Goal: Check status: Check status

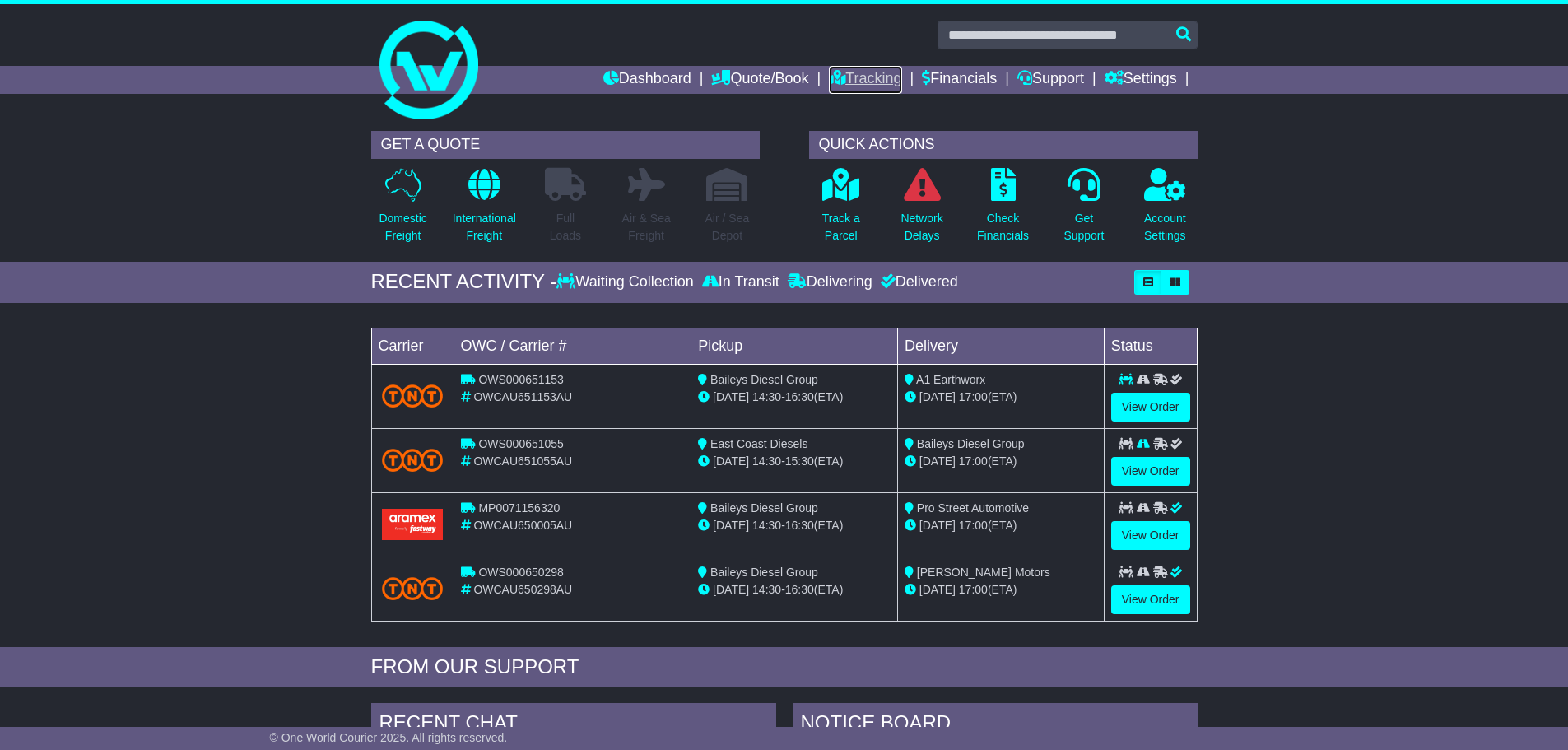
click at [853, 78] on link "Tracking" at bounding box center [864, 79] width 73 height 28
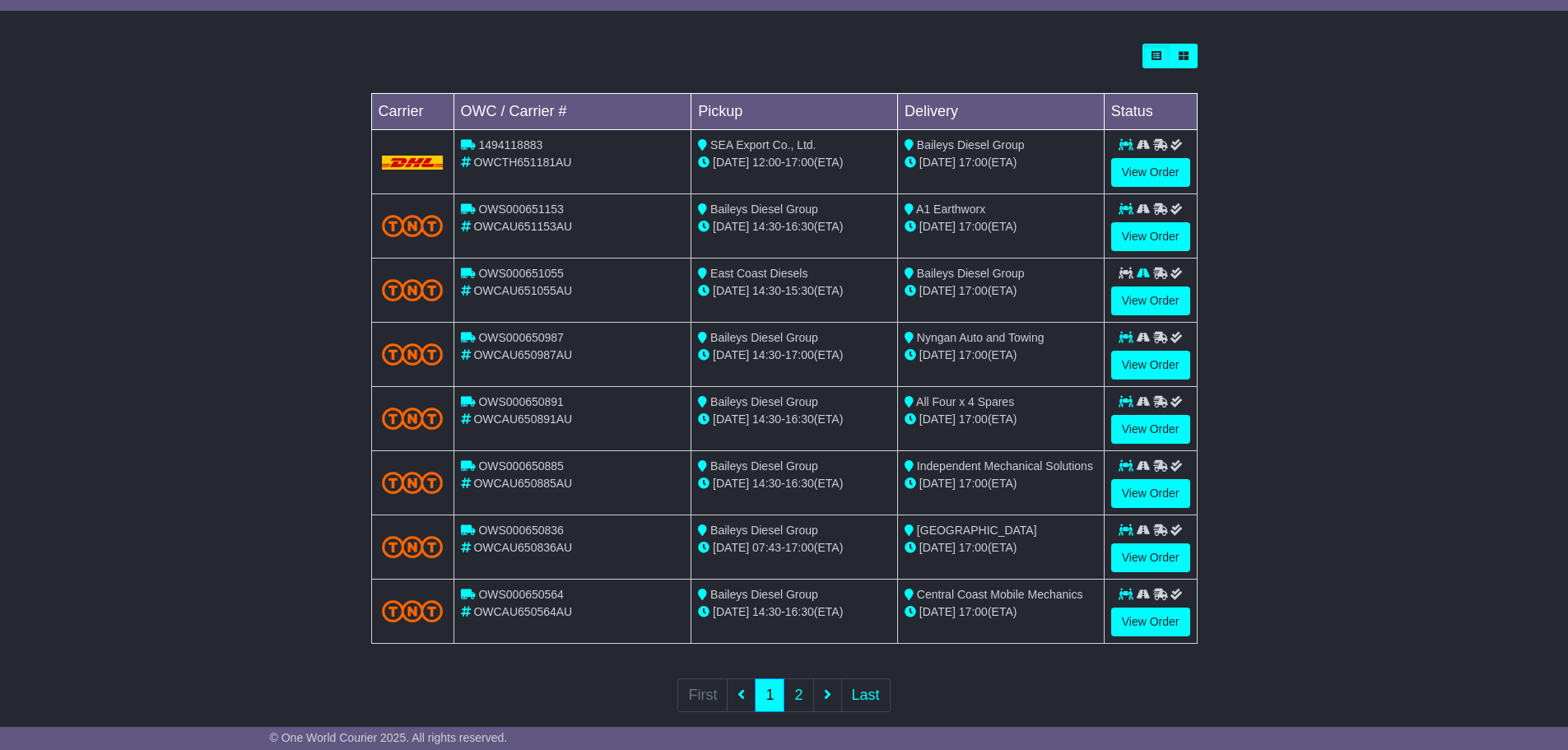
scroll to position [468, 0]
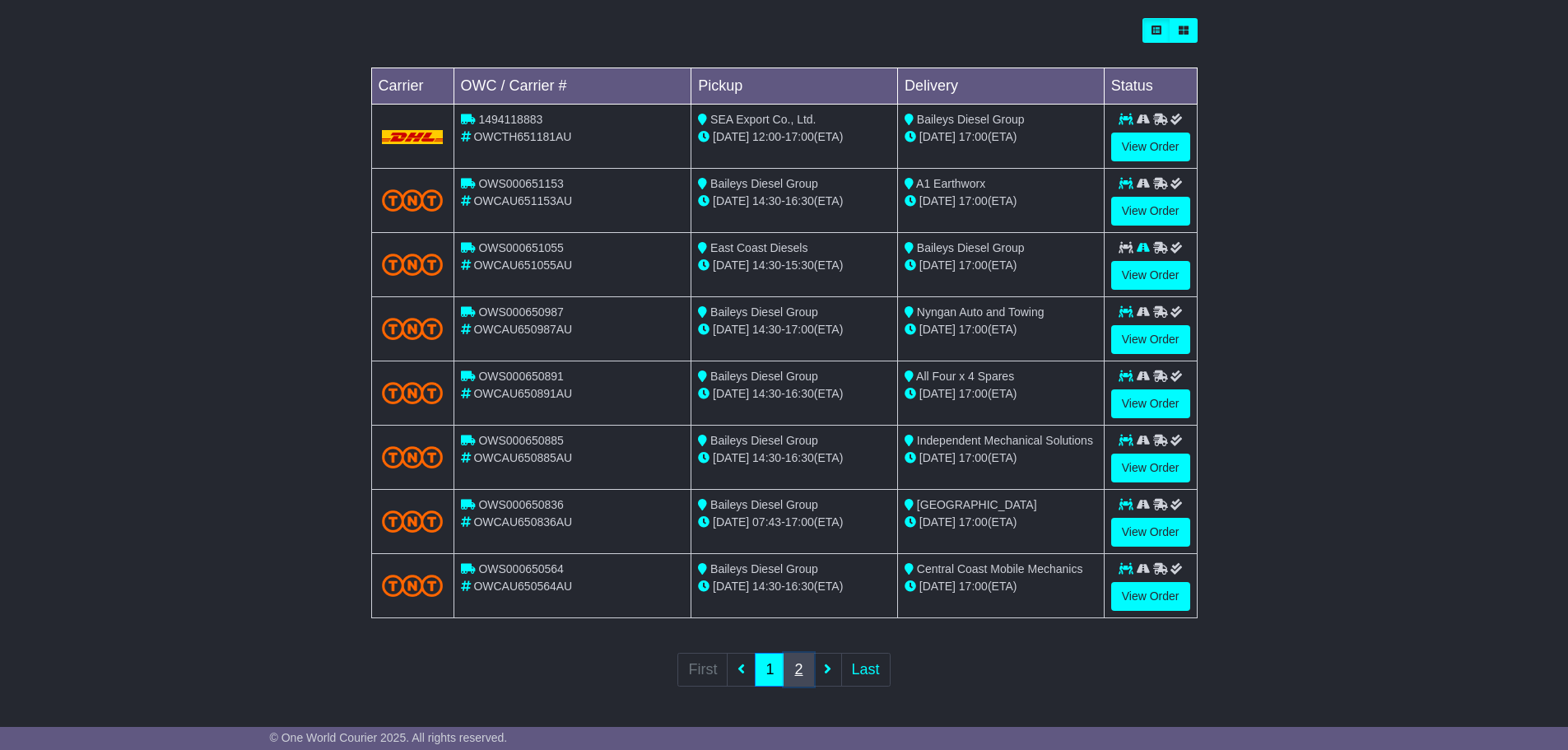
click at [795, 665] on link "2" at bounding box center [799, 670] width 30 height 34
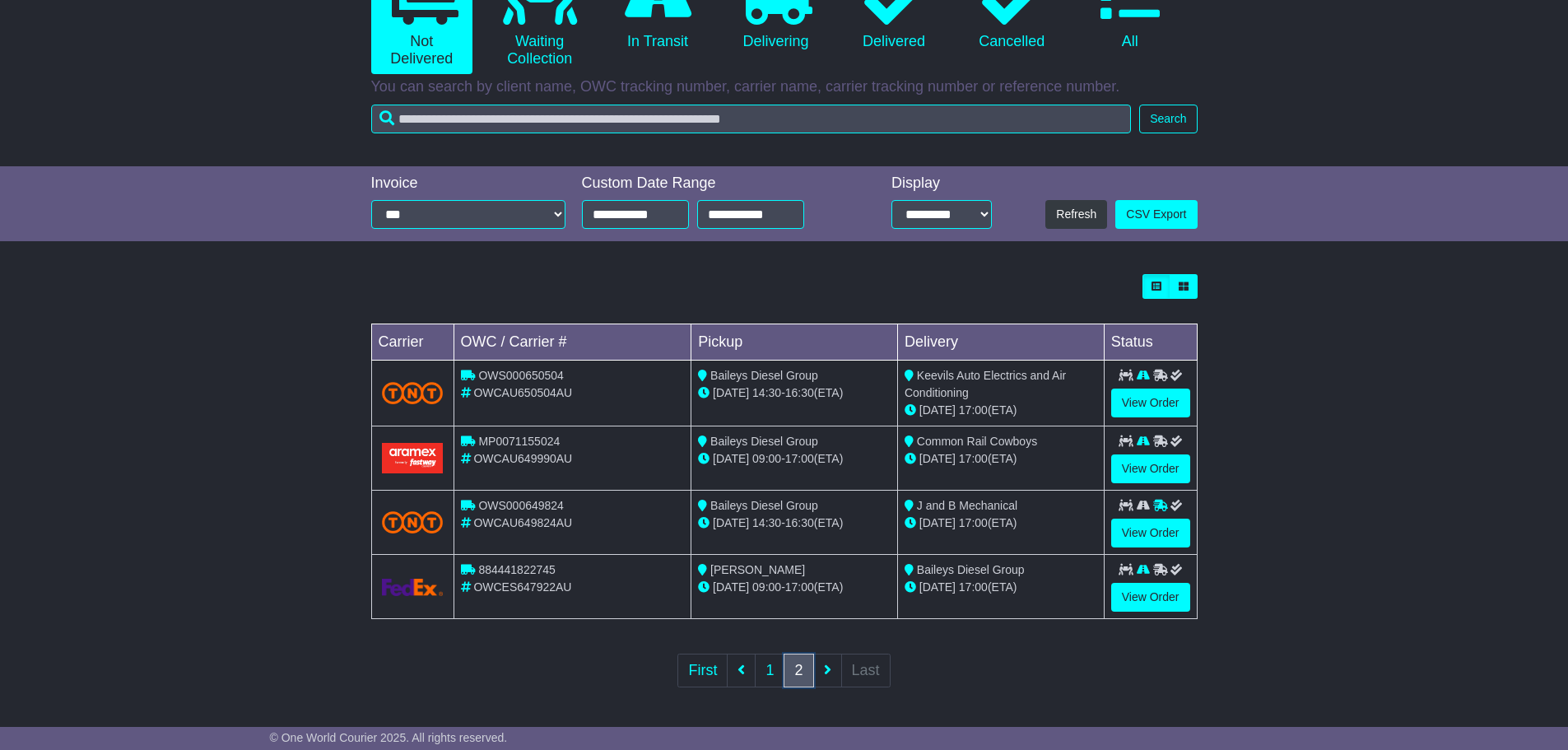
scroll to position [213, 0]
click at [1176, 589] on link "View Order" at bounding box center [1151, 596] width 79 height 29
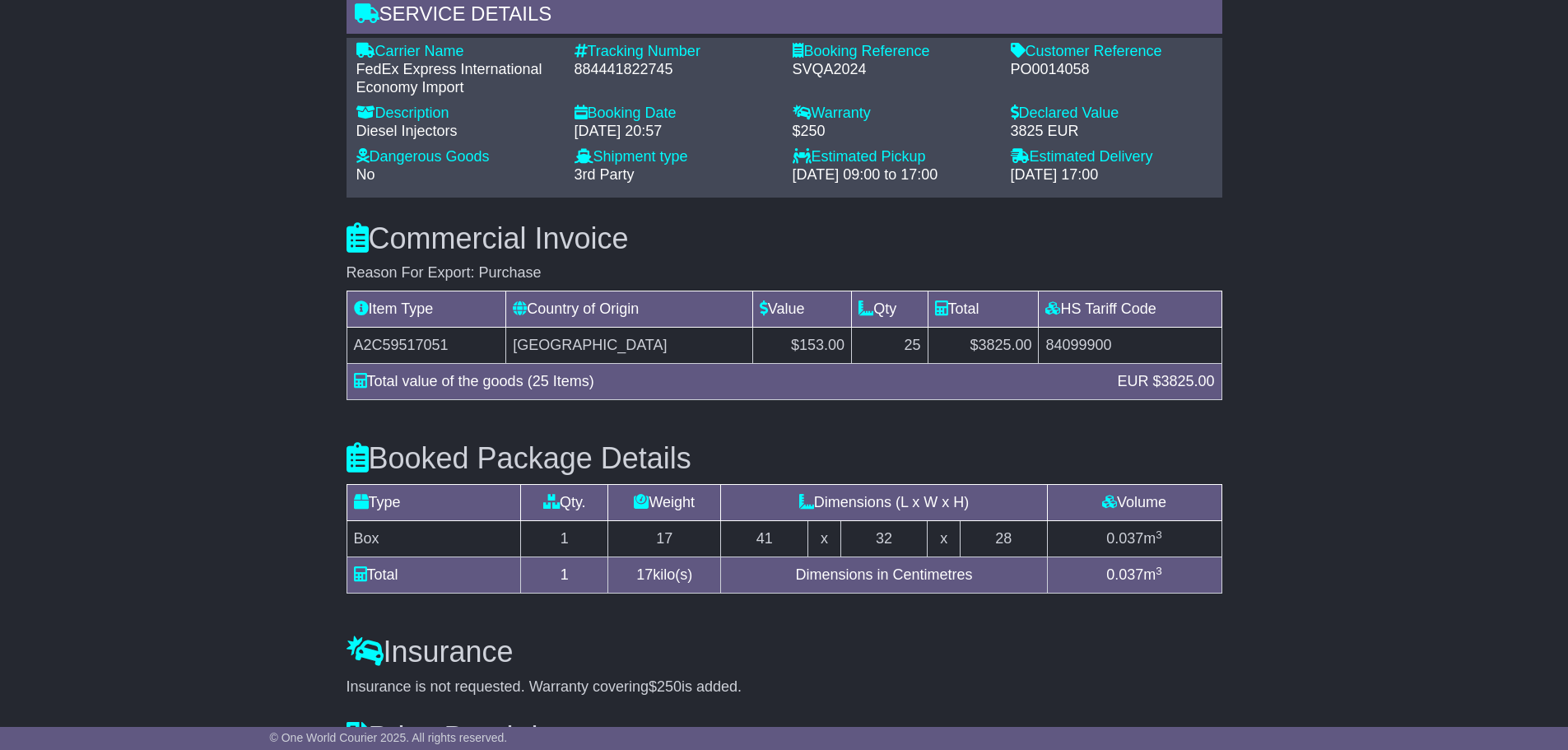
scroll to position [823, 0]
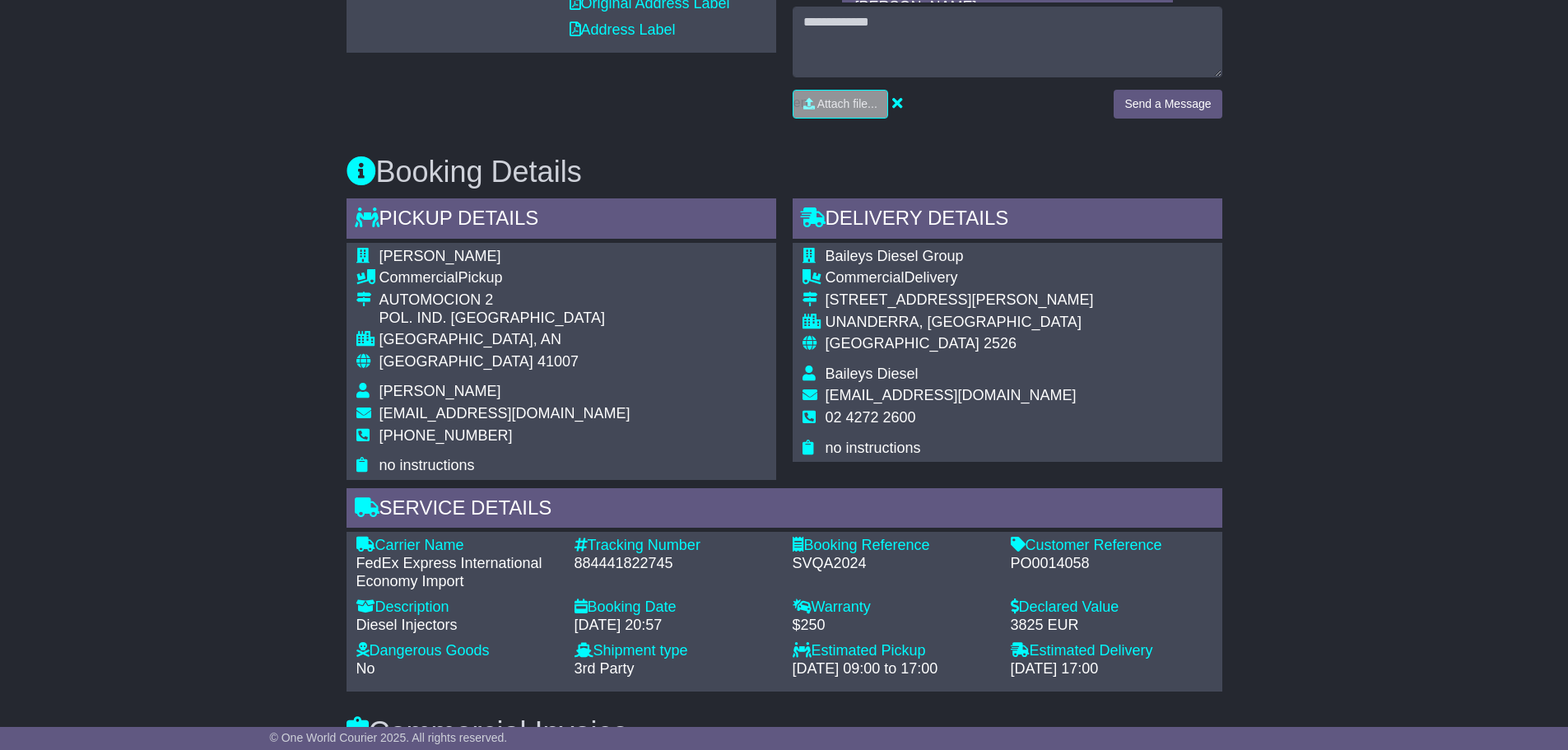
click at [628, 554] on div "884441822745" at bounding box center [675, 563] width 202 height 18
copy div "884441822745"
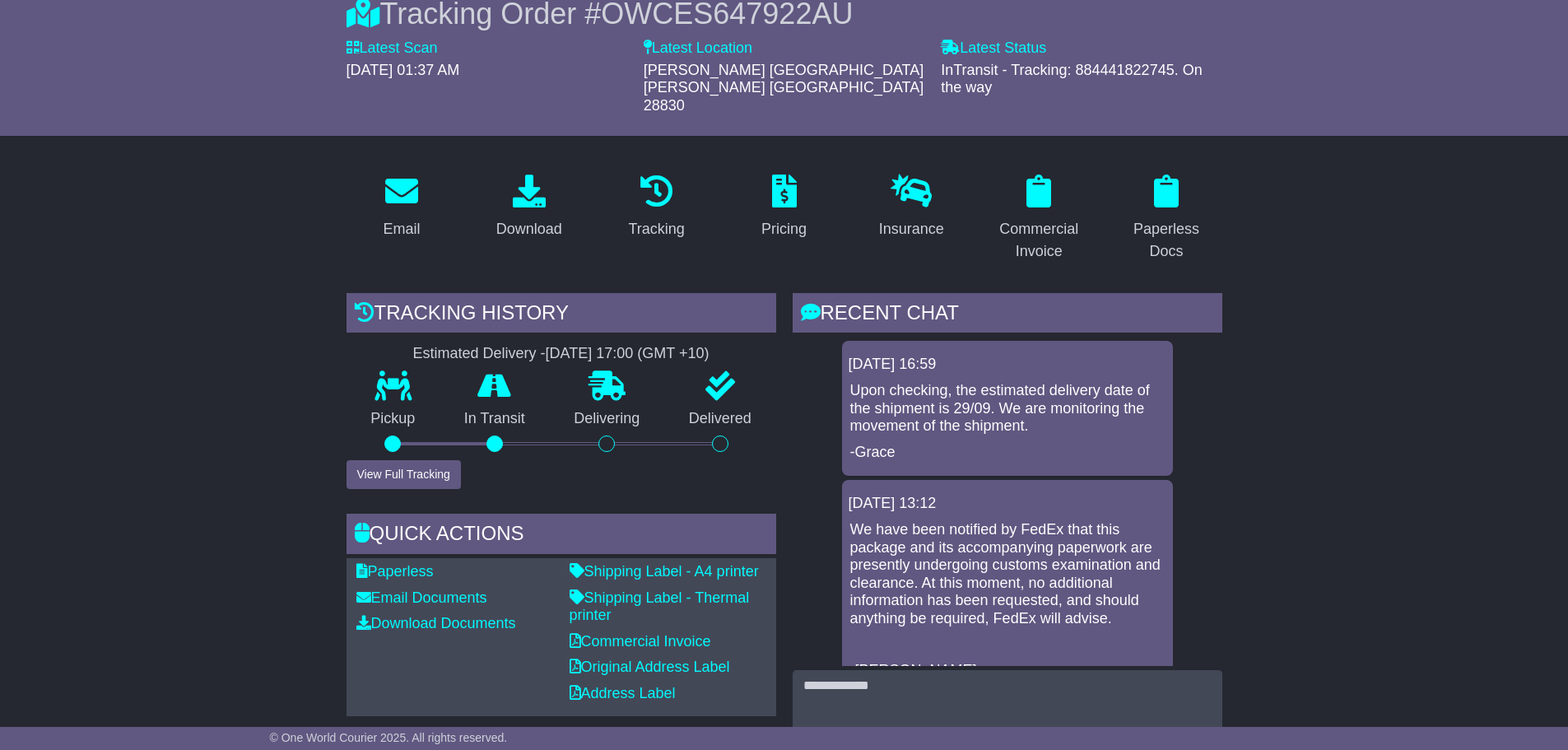
scroll to position [0, 0]
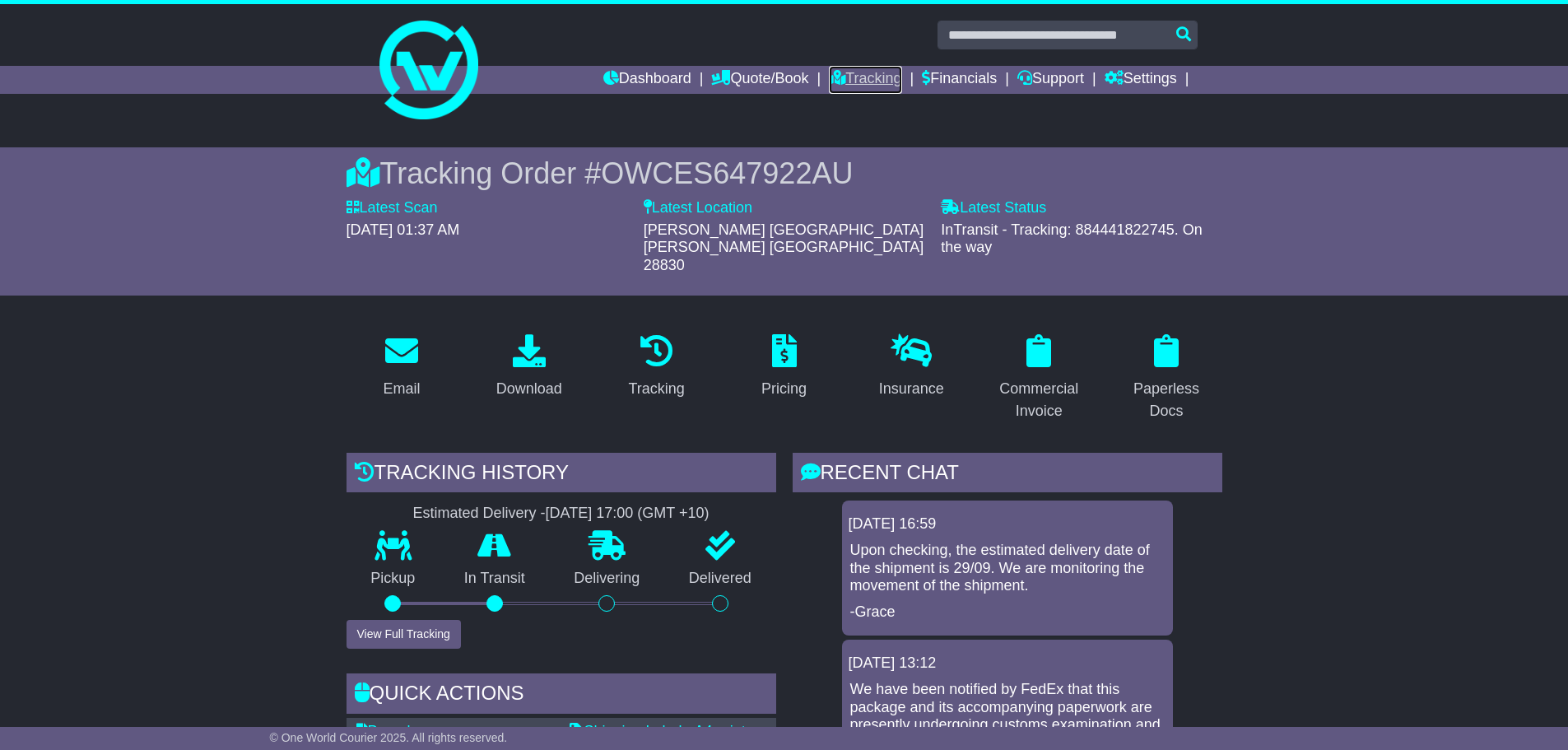
click at [861, 79] on link "Tracking" at bounding box center [864, 79] width 73 height 28
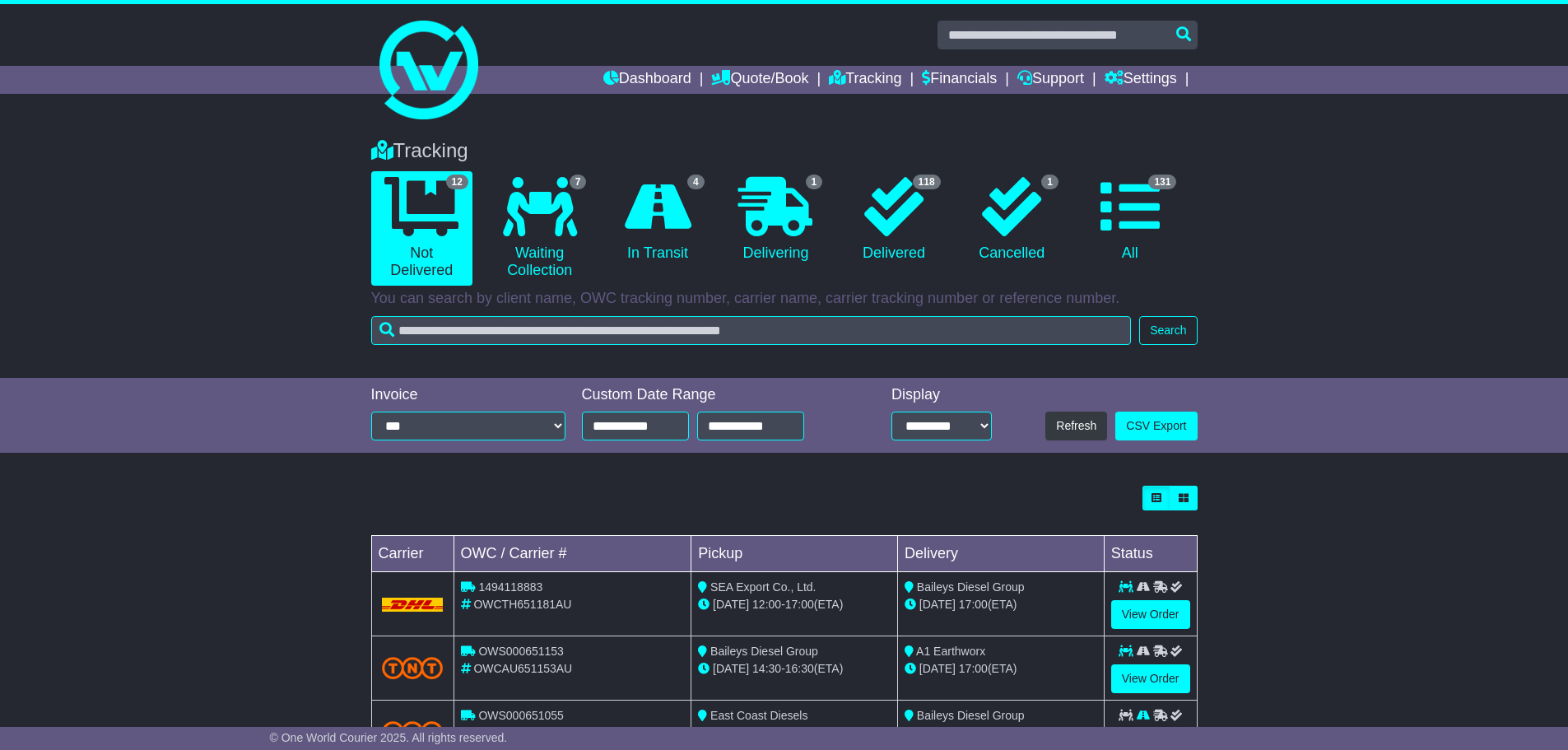
click at [1333, 238] on div "Tracking 12 Not Delivered 7 Waiting Collection 4 In Transit 1 Delivering" at bounding box center [784, 249] width 1568 height 255
click at [636, 81] on link "Dashboard" at bounding box center [647, 79] width 88 height 28
